Goal: Use online tool/utility: Utilize a website feature to perform a specific function

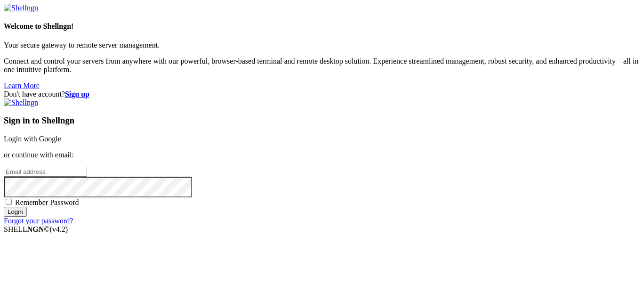
click at [61, 135] on link "Login with Google" at bounding box center [32, 139] width 57 height 8
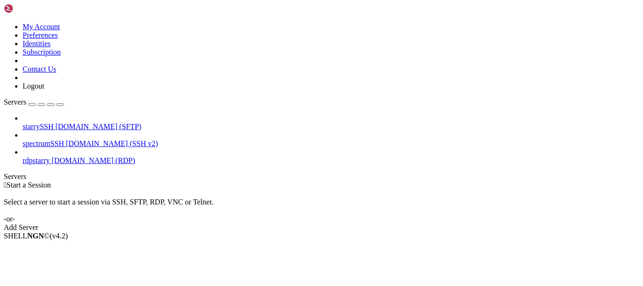
click at [59, 156] on span "[DOMAIN_NAME] (RDP)" at bounding box center [93, 160] width 83 height 8
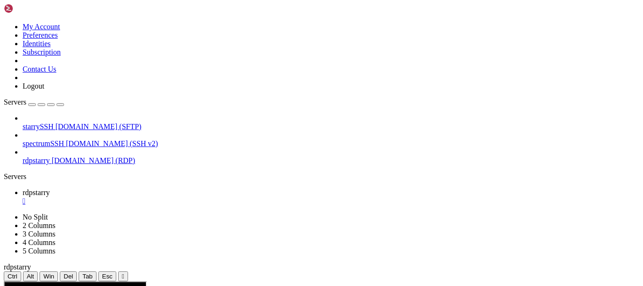
click at [4, 281] on icon at bounding box center [4, 281] width 0 height 0
click at [124, 272] on div "" at bounding box center [123, 275] width 2 height 7
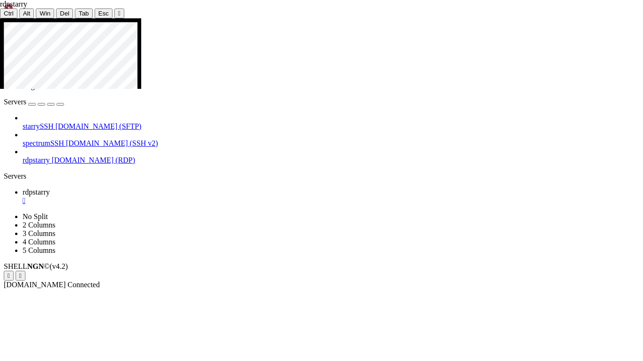
drag, startPoint x: 368, startPoint y: 120, endPoint x: 489, endPoint y: 207, distance: 148.9
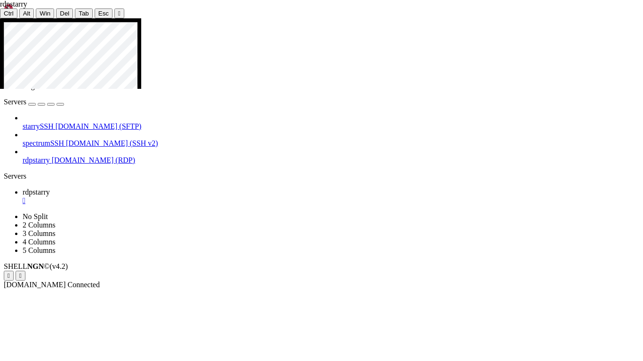
drag, startPoint x: 16, startPoint y: 170, endPoint x: 135, endPoint y: 183, distance: 119.7
